Goal: Entertainment & Leisure: Consume media (video, audio)

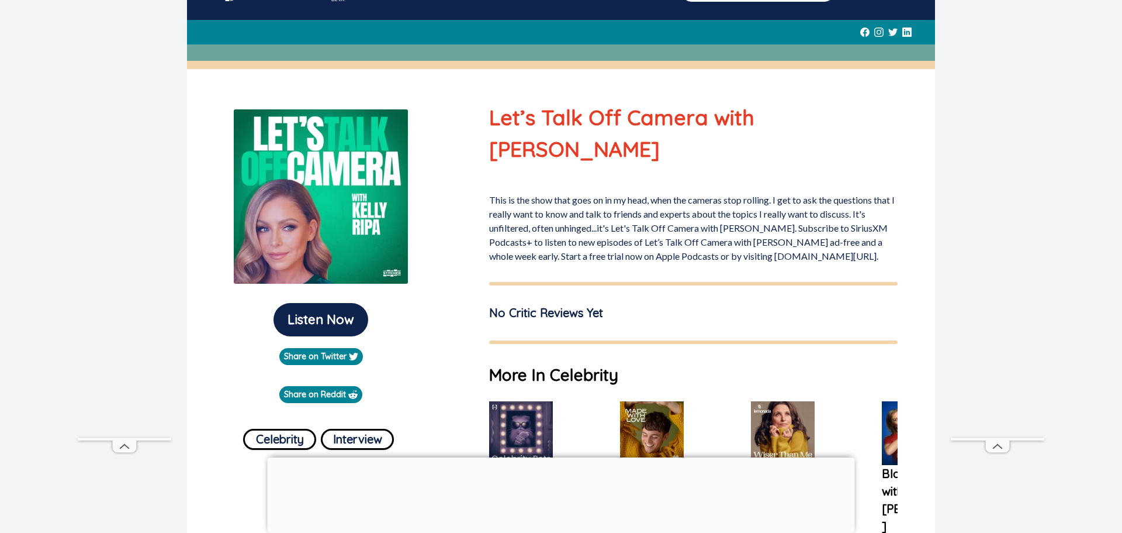
scroll to position [75, 0]
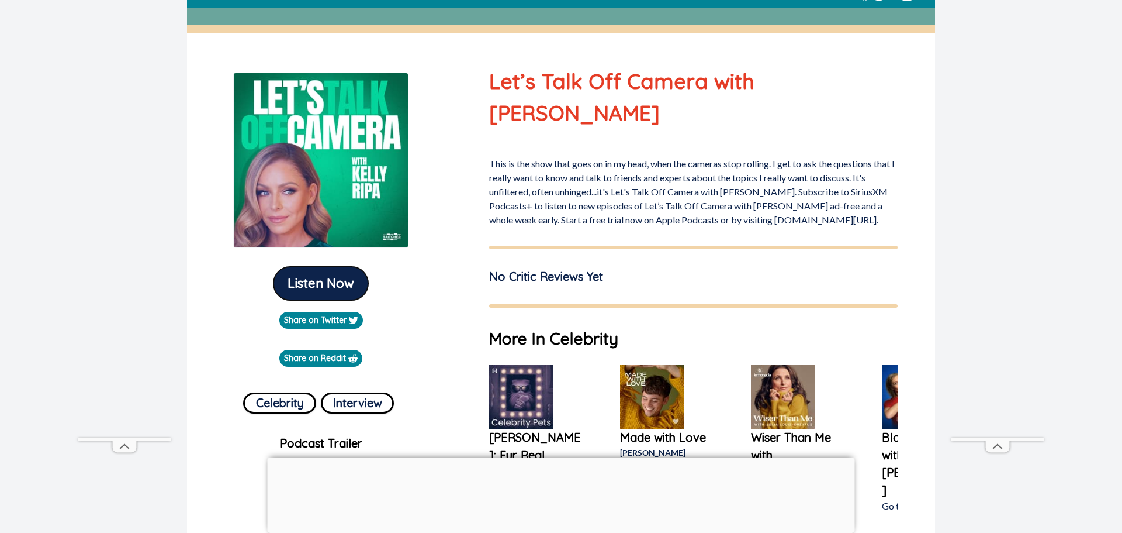
click at [326, 284] on button "Listen Now" at bounding box center [321, 283] width 95 height 33
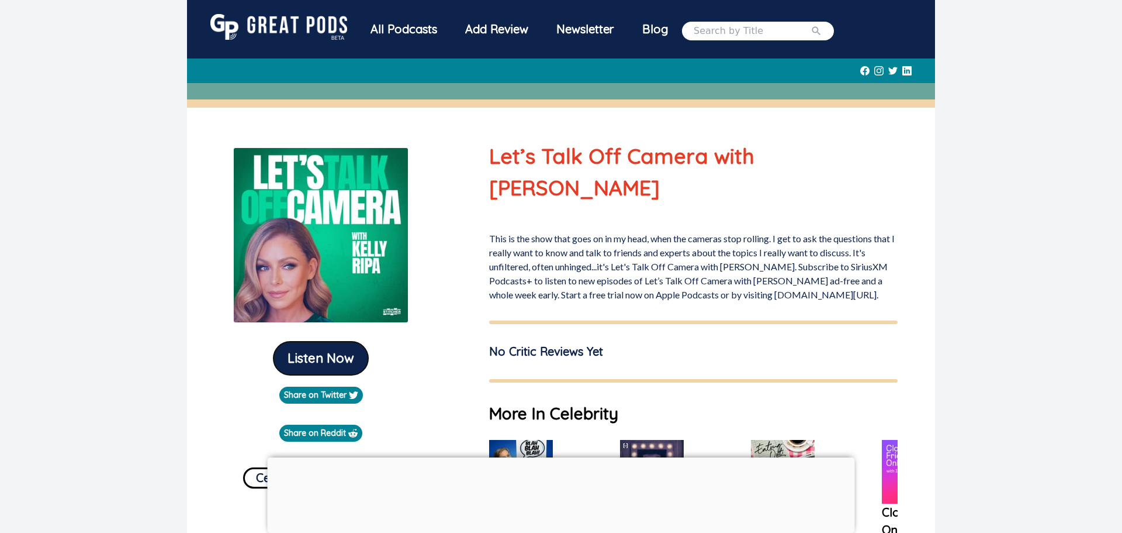
click at [326, 360] on button "Listen Now" at bounding box center [321, 357] width 95 height 33
